Goal: Go to known website: Access a specific website the user already knows

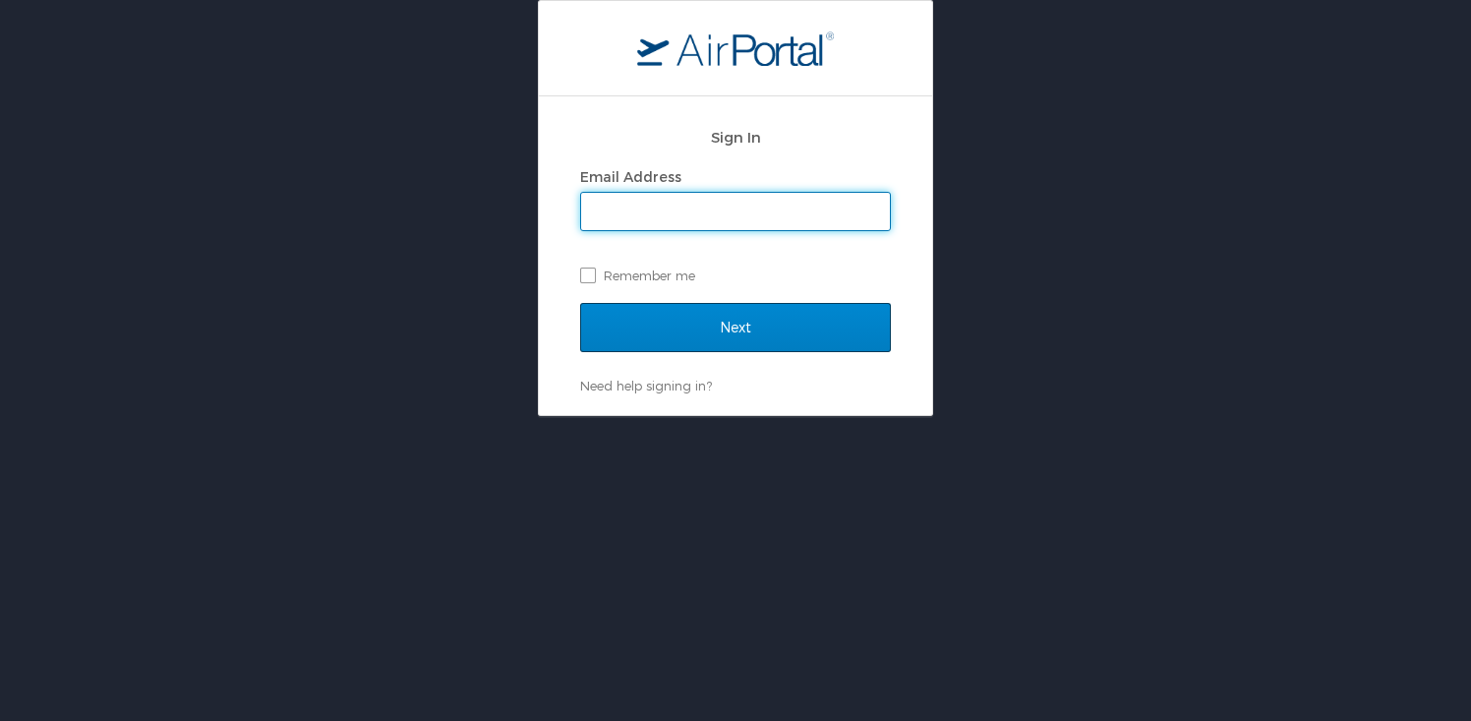
type input "trisha.worthington@usskiandsnowboard.org"
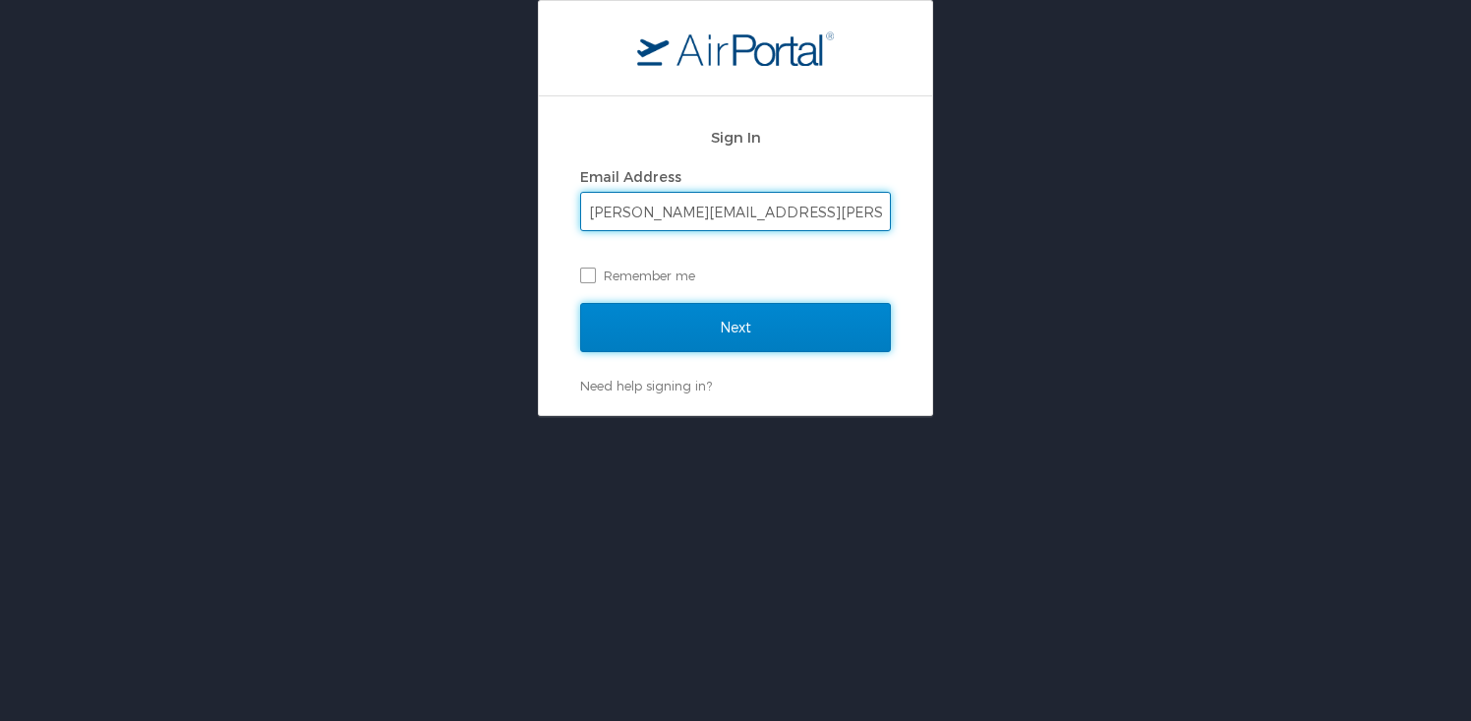
click at [766, 327] on input "Next" at bounding box center [735, 327] width 311 height 49
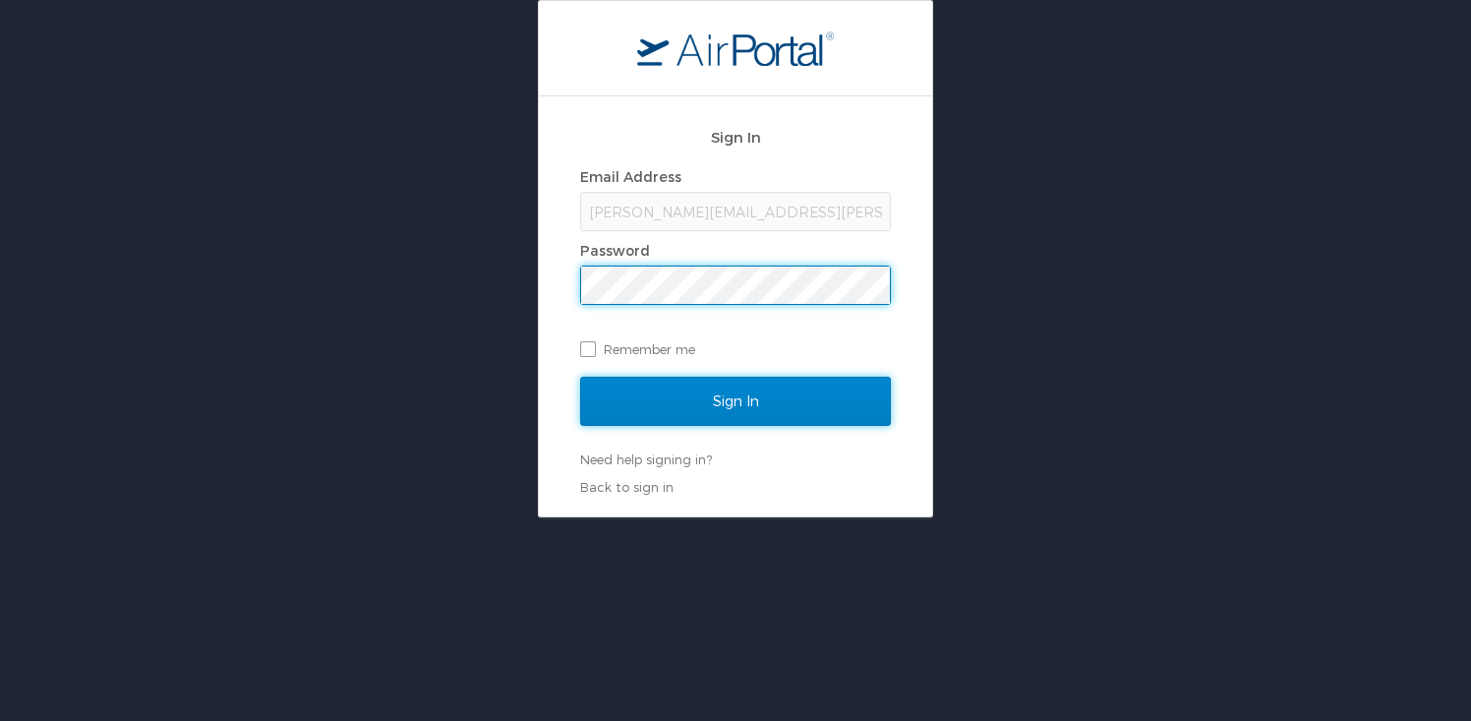
click at [753, 397] on input "Sign In" at bounding box center [735, 400] width 311 height 49
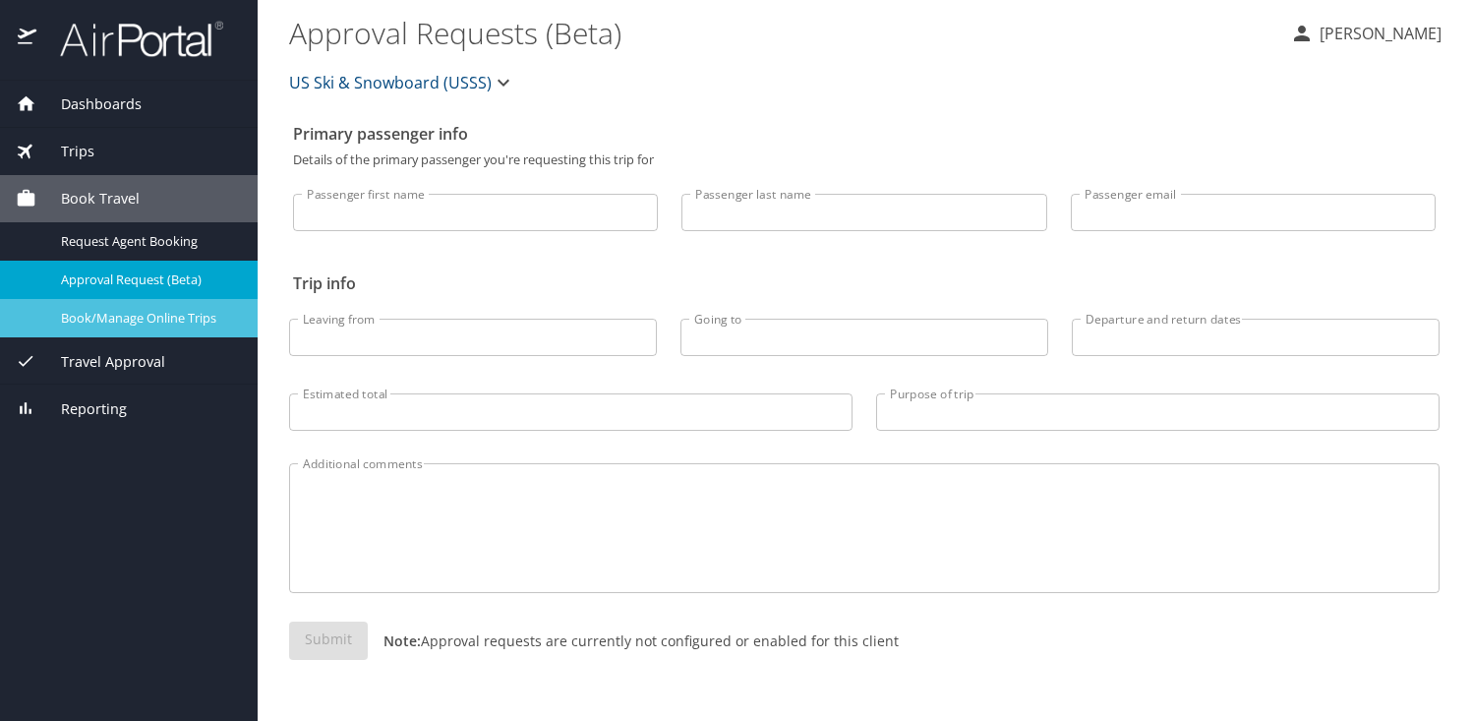
click at [176, 318] on span "Book/Manage Online Trips" at bounding box center [147, 318] width 173 height 19
